Goal: Transaction & Acquisition: Download file/media

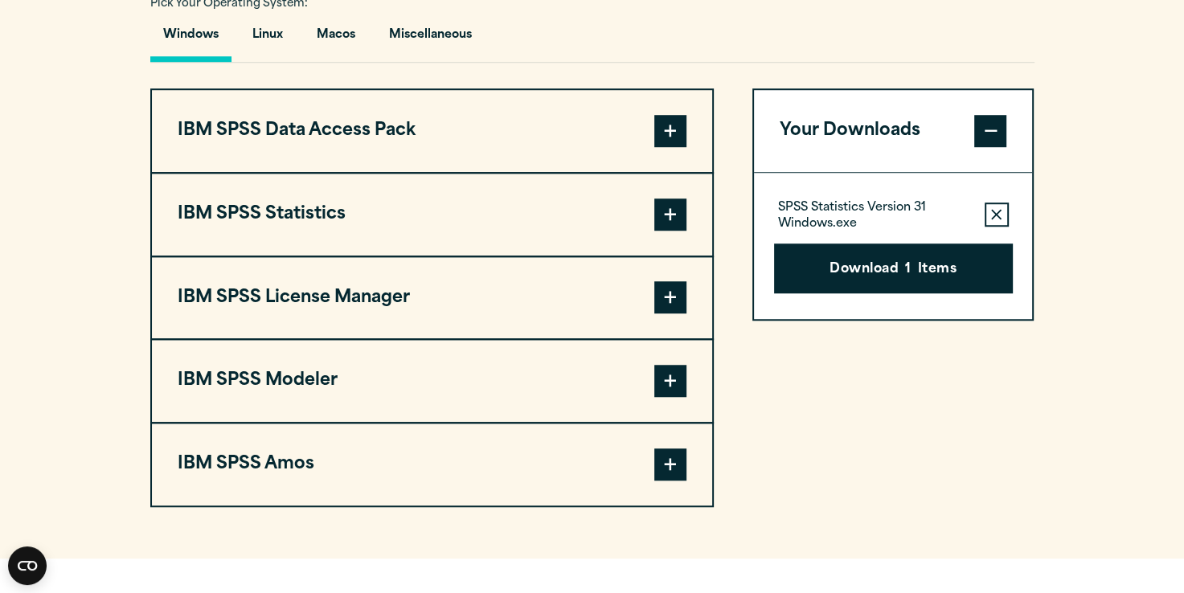
scroll to position [1221, 0]
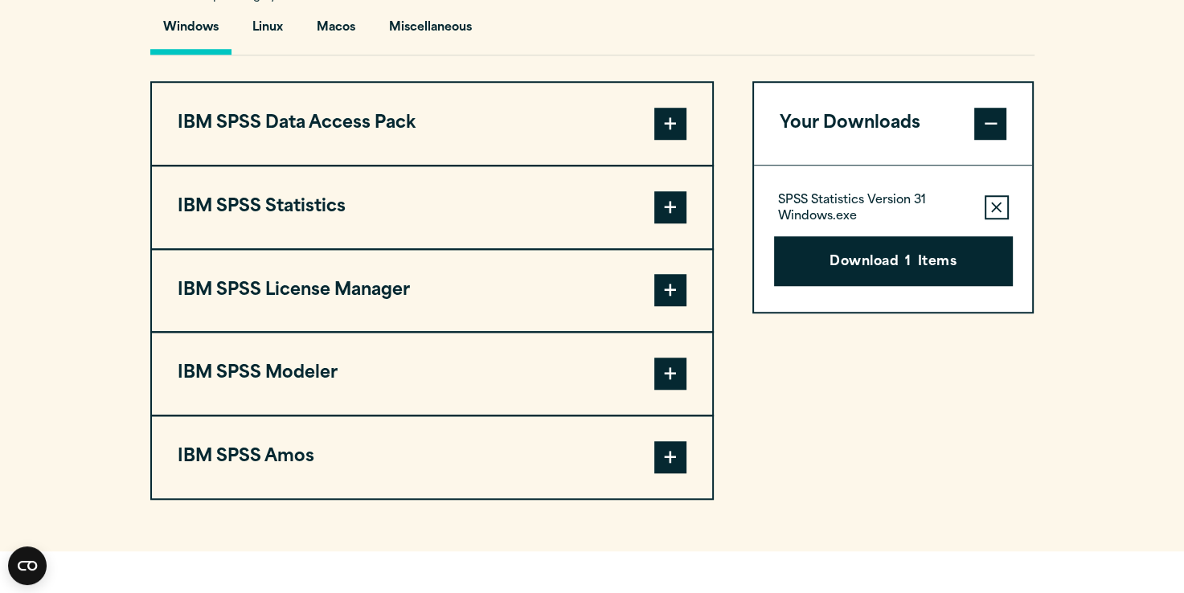
click at [994, 204] on icon "button" at bounding box center [996, 207] width 10 height 10
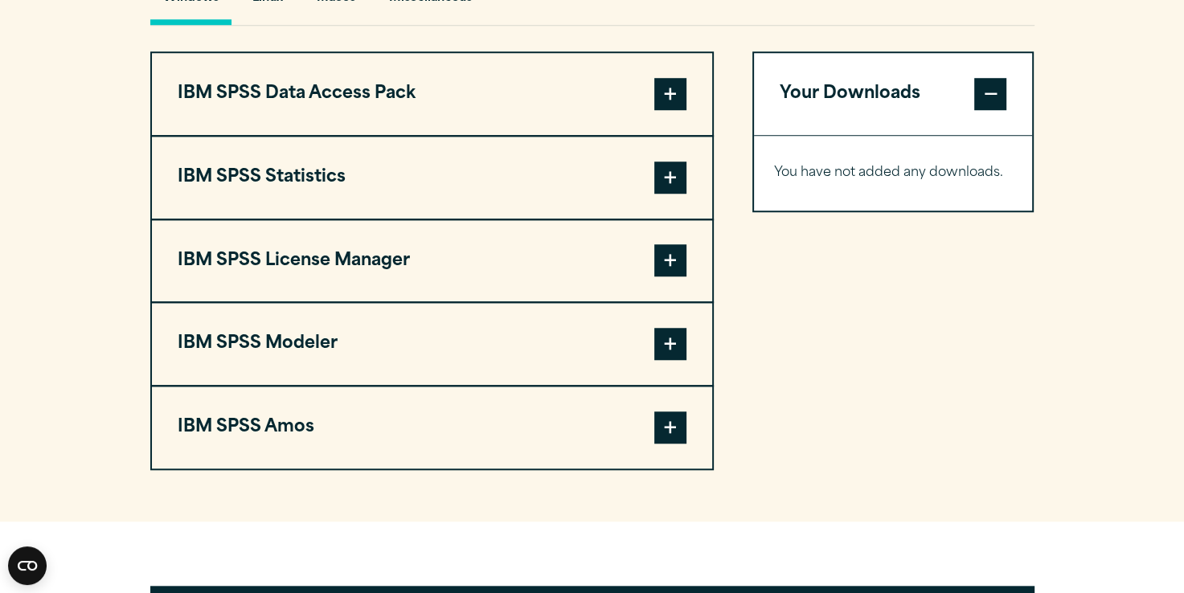
scroll to position [1212, 0]
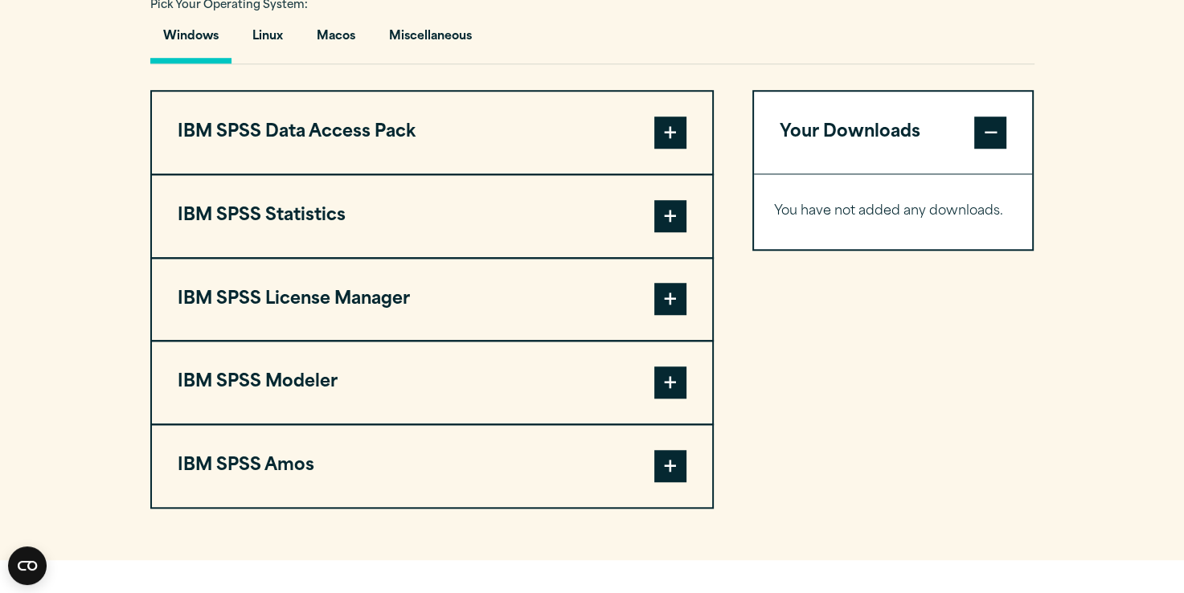
click at [204, 39] on button "Windows" at bounding box center [190, 41] width 81 height 46
click at [673, 214] on span at bounding box center [670, 216] width 32 height 32
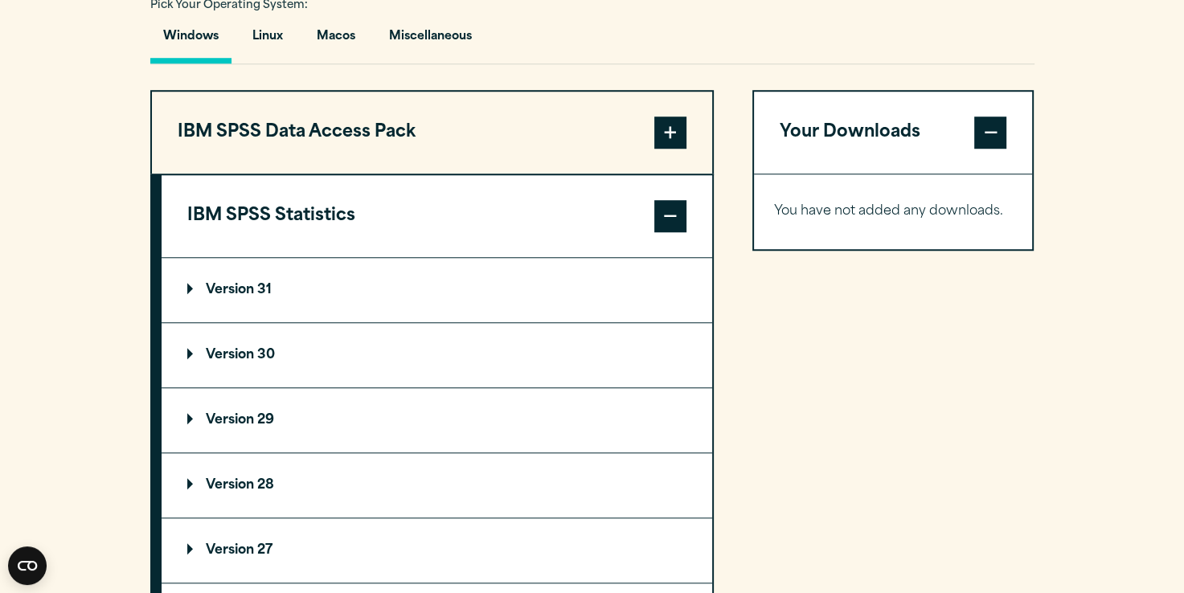
click at [240, 349] on p "Version 30" at bounding box center [231, 355] width 88 height 13
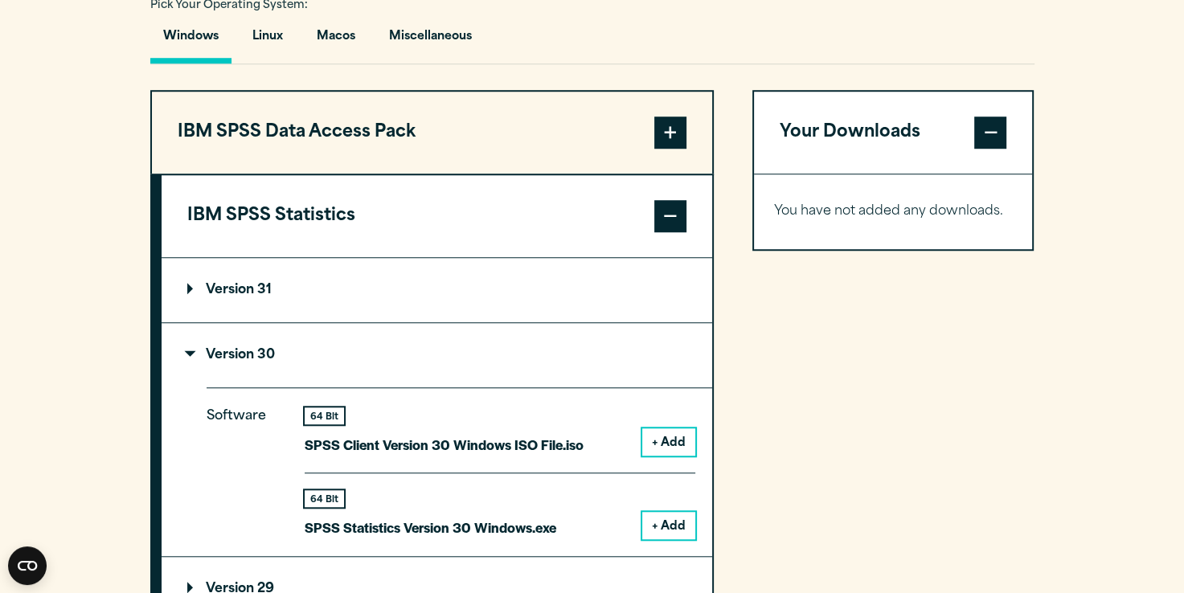
click at [671, 519] on button "+ Add" at bounding box center [668, 525] width 53 height 27
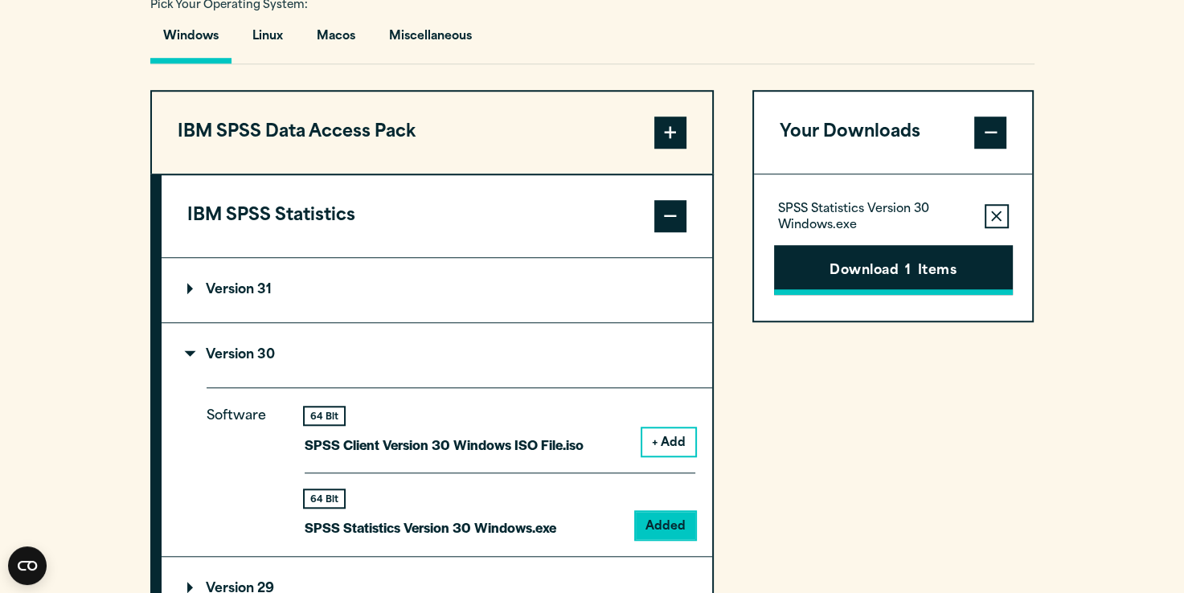
click at [890, 276] on button "Download 1 Items" at bounding box center [893, 270] width 239 height 50
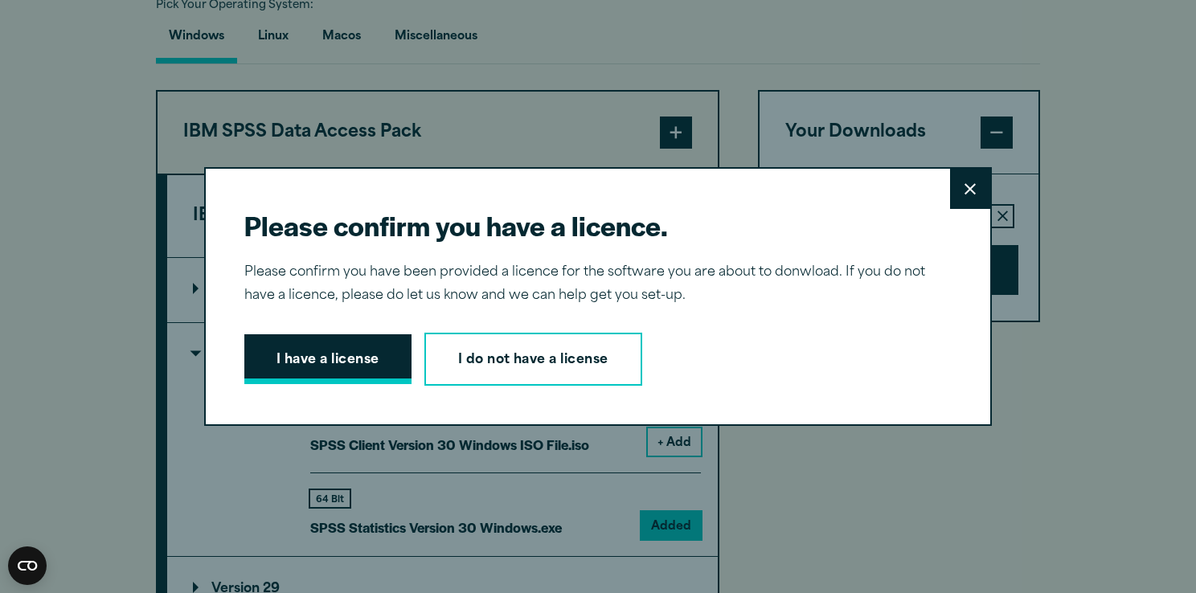
click at [305, 358] on button "I have a license" at bounding box center [327, 359] width 167 height 50
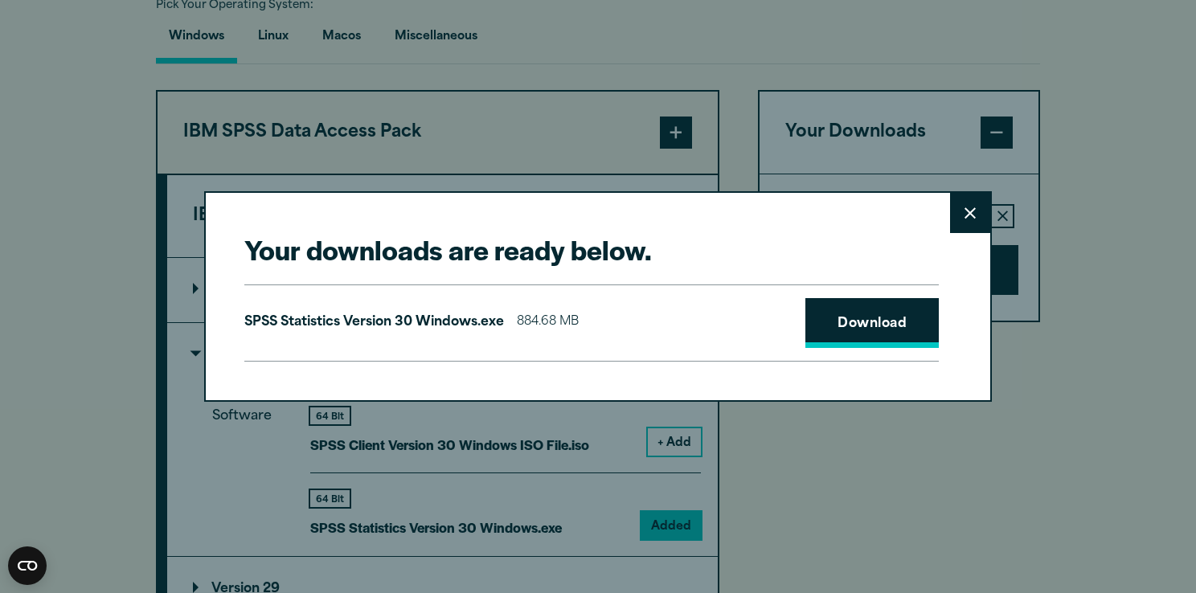
click at [855, 326] on link "Download" at bounding box center [871, 323] width 133 height 50
click at [855, 329] on link "Download" at bounding box center [871, 323] width 133 height 50
click at [967, 216] on icon at bounding box center [969, 212] width 11 height 11
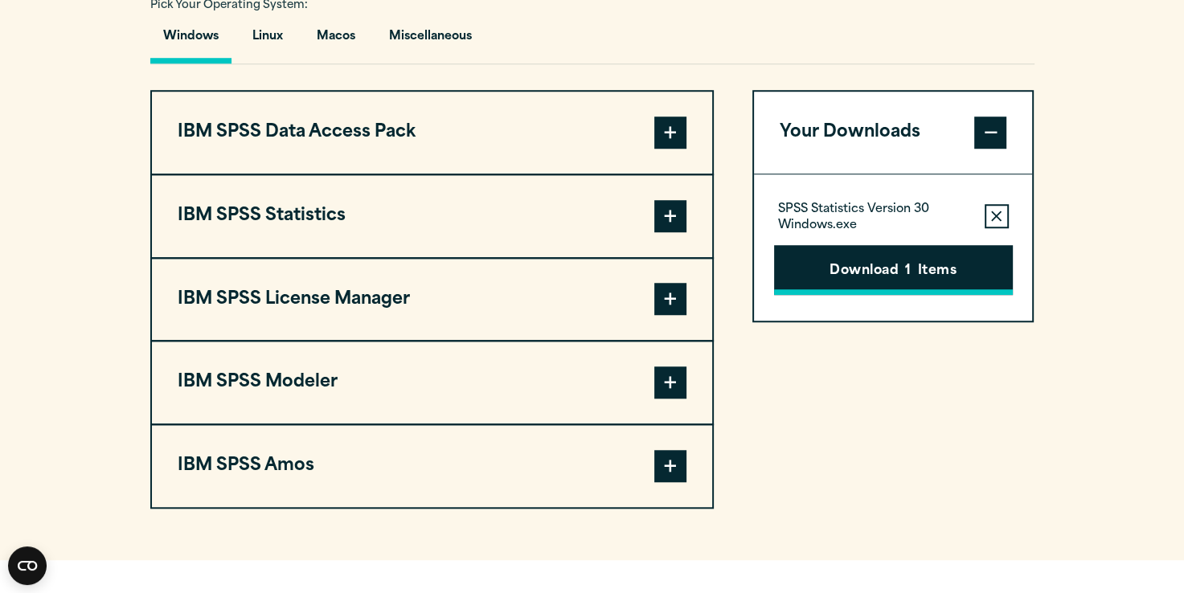
click at [886, 264] on button "Download 1 Items" at bounding box center [893, 270] width 239 height 50
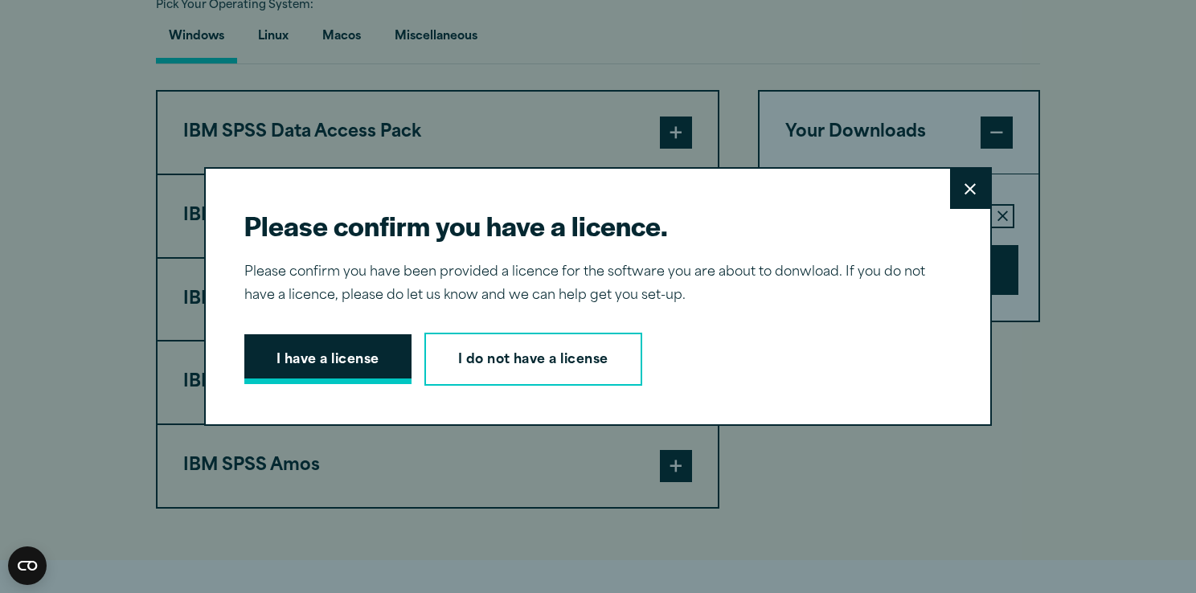
click at [325, 359] on button "I have a license" at bounding box center [327, 359] width 167 height 50
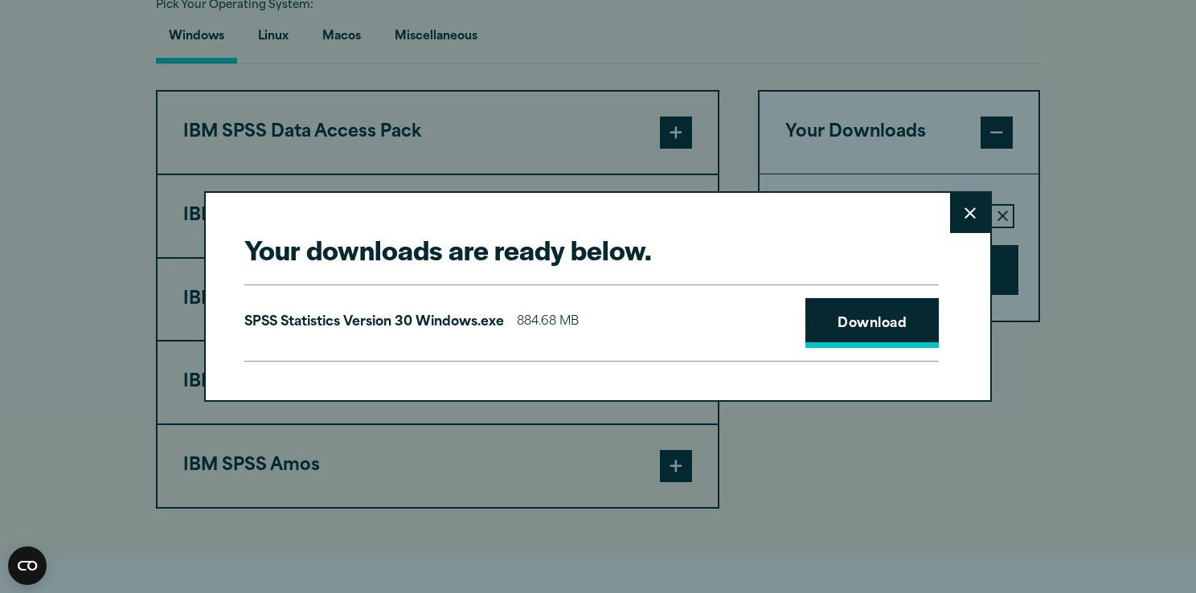
click at [866, 321] on link "Download" at bounding box center [871, 323] width 133 height 50
click at [967, 212] on icon at bounding box center [969, 213] width 11 height 12
